Goal: Use online tool/utility: Utilize a website feature to perform a specific function

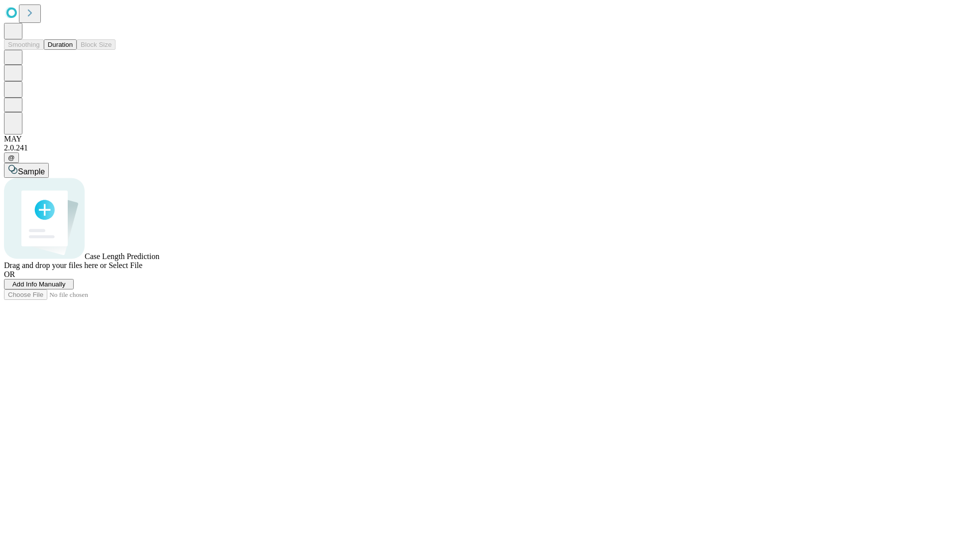
click at [142, 269] on span "Select File" at bounding box center [126, 265] width 34 height 8
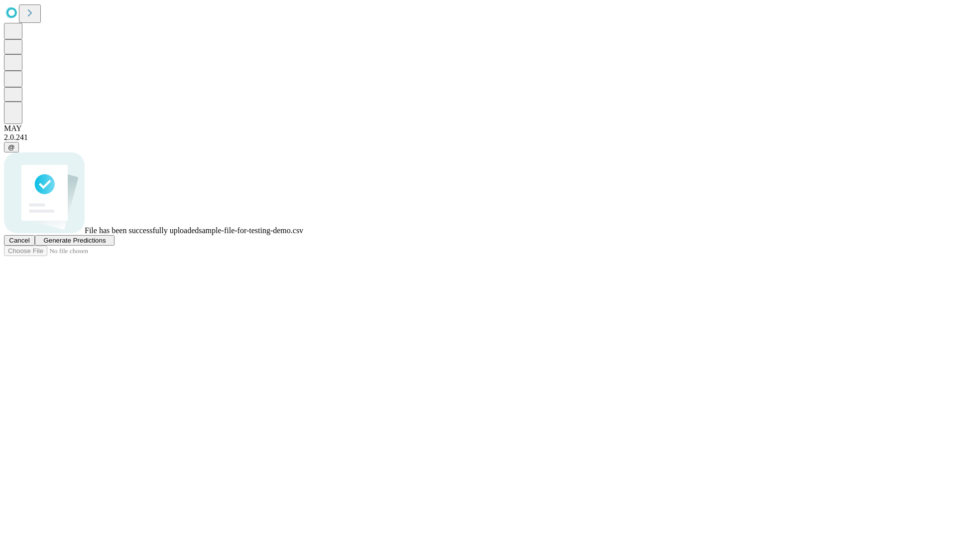
click at [106, 244] on span "Generate Predictions" at bounding box center [74, 240] width 62 height 7
